Goal: Information Seeking & Learning: Understand process/instructions

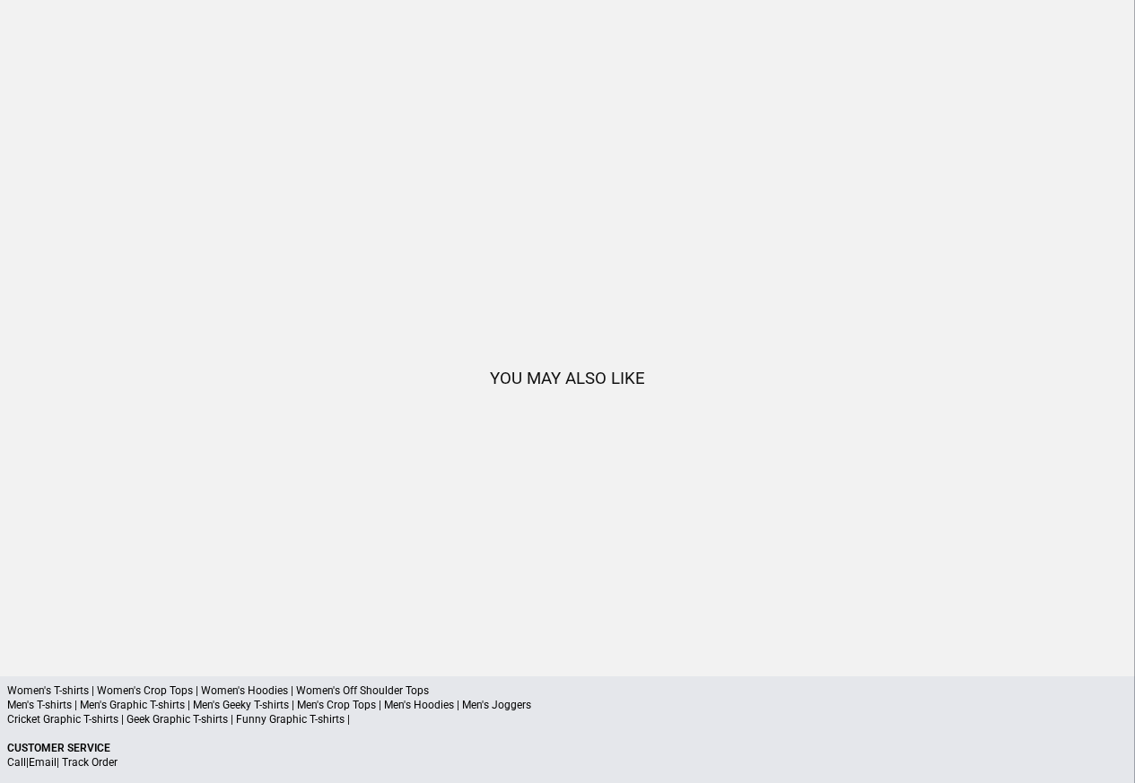
scroll to position [1881, 0]
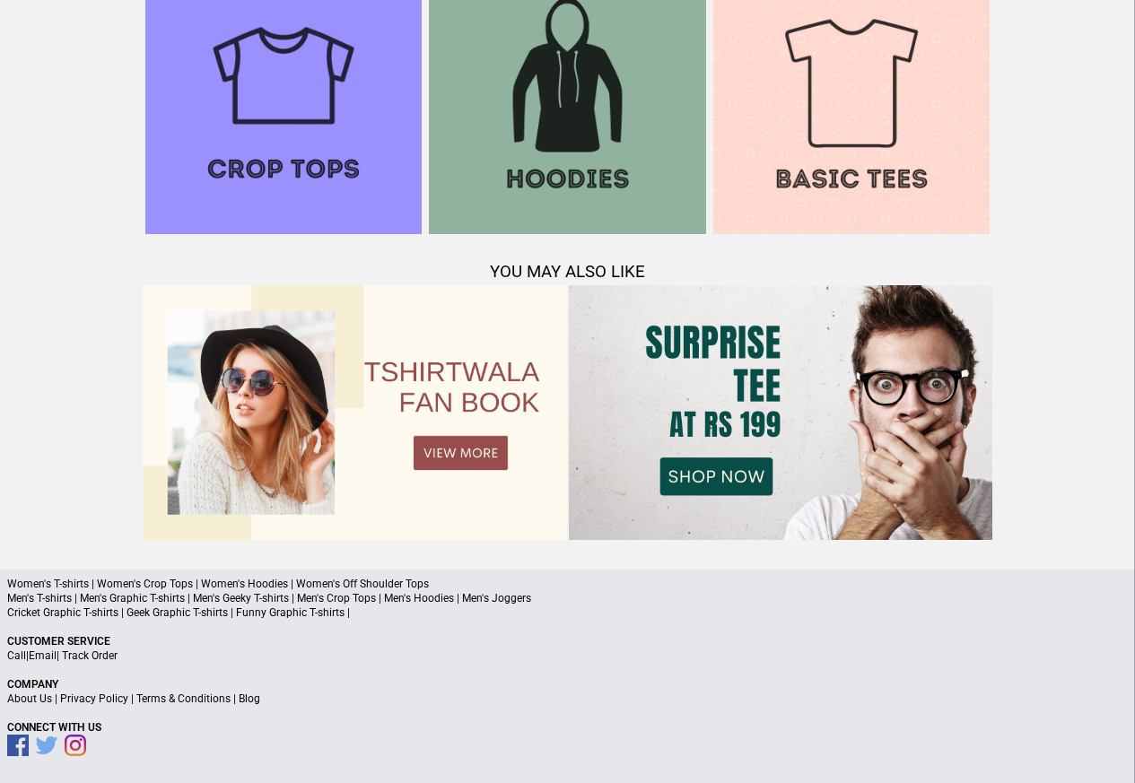
click at [109, 698] on link "Privacy Policy" at bounding box center [94, 698] width 68 height 13
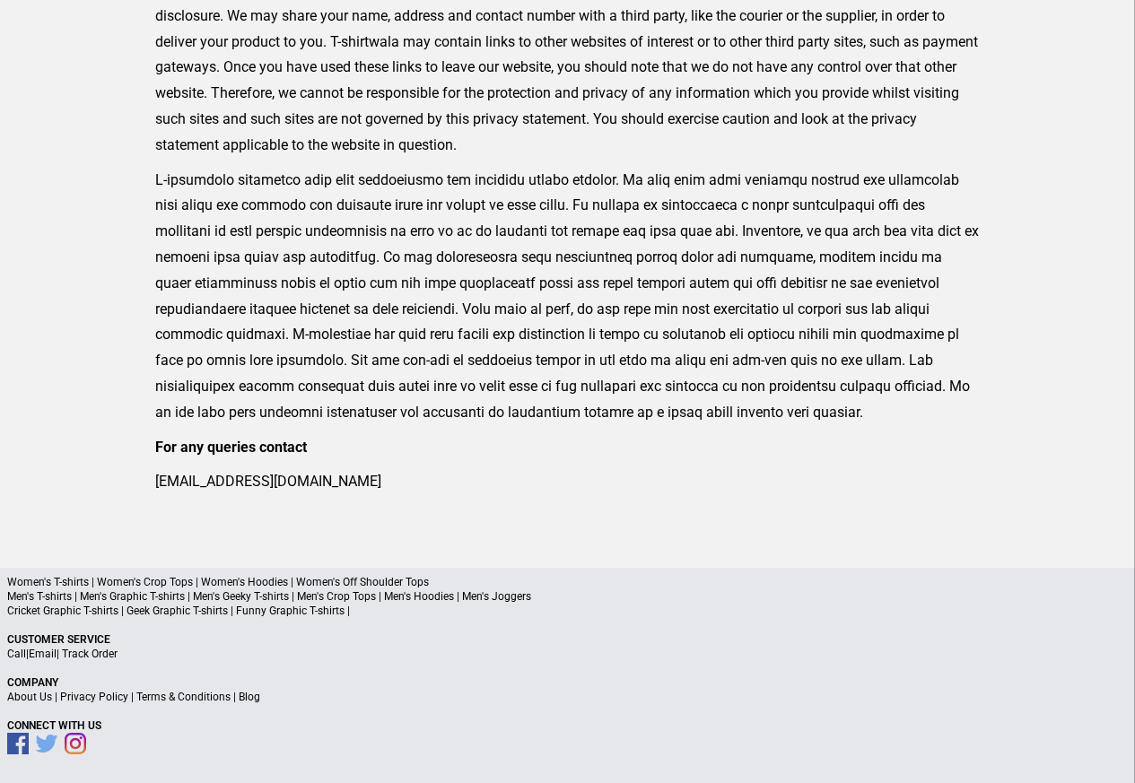
scroll to position [588, 0]
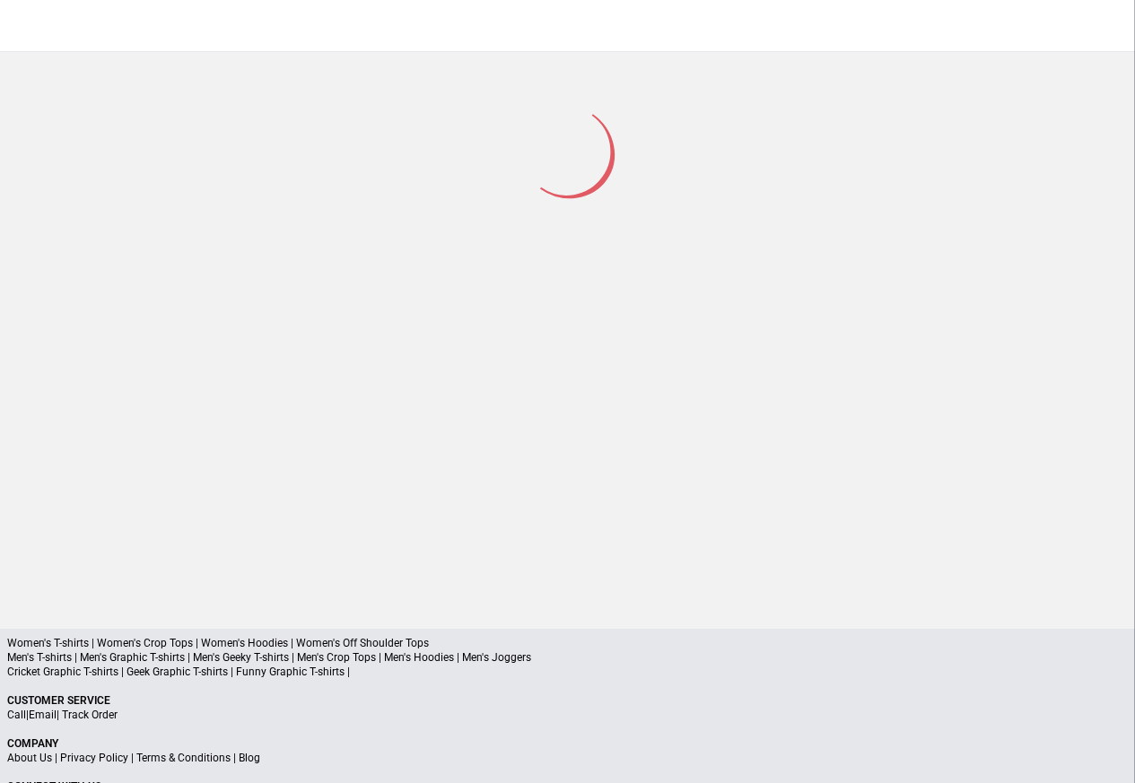
scroll to position [235, 0]
